Goal: Check status: Check status

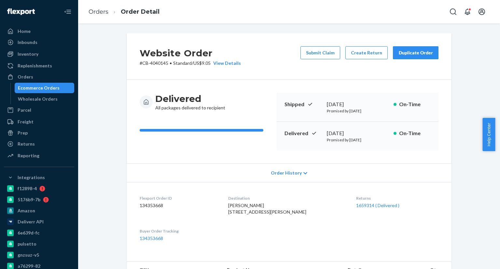
click at [64, 82] on div "Orders Ecommerce Orders Wholesale Orders" at bounding box center [39, 88] width 70 height 33
click at [65, 88] on div "Ecommerce Orders" at bounding box center [44, 87] width 59 height 9
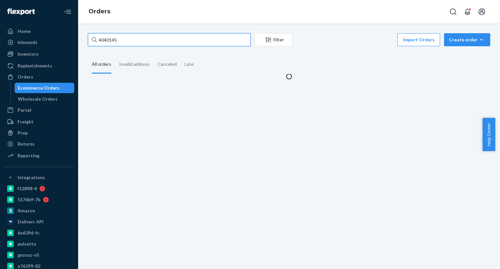
click at [120, 40] on input "4040145" at bounding box center [169, 39] width 163 height 13
paste input "34708"
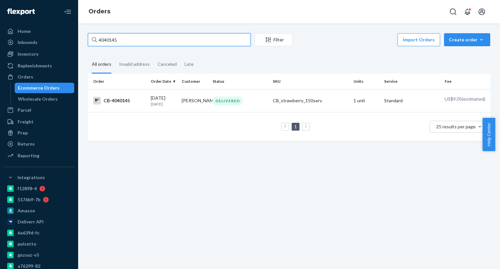
paste input "34708"
type input "4034708"
click at [143, 102] on div "CB-4034708" at bounding box center [119, 101] width 52 height 8
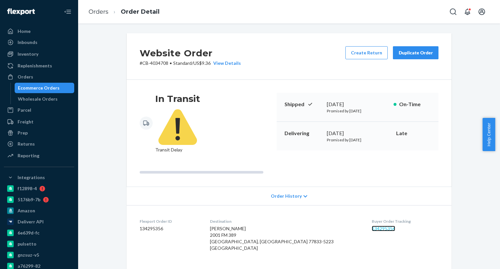
click at [372, 226] on link "134295356" at bounding box center [383, 229] width 23 height 6
click at [62, 92] on div "Ecommerce Orders" at bounding box center [44, 87] width 59 height 9
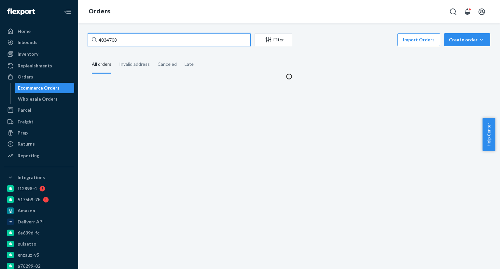
click at [152, 46] on input "4034708" at bounding box center [169, 39] width 163 height 13
paste input "69457"
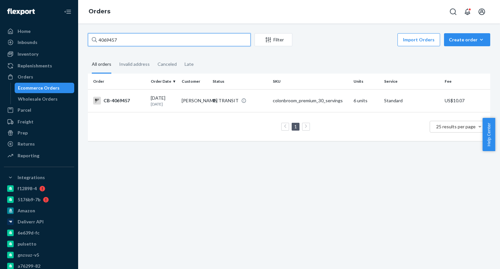
type input "4069457"
click at [149, 108] on td "[DATE] [DATE]" at bounding box center [163, 100] width 31 height 23
click at [173, 115] on td "1 25 results per page" at bounding box center [289, 126] width 403 height 29
click at [176, 105] on td "[DATE] [DATE]" at bounding box center [163, 100] width 31 height 23
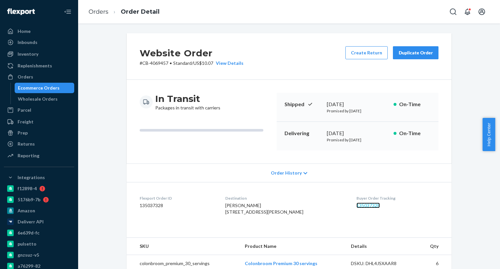
click at [363, 207] on link "135037328" at bounding box center [368, 206] width 23 height 6
